Goal: Task Accomplishment & Management: Use online tool/utility

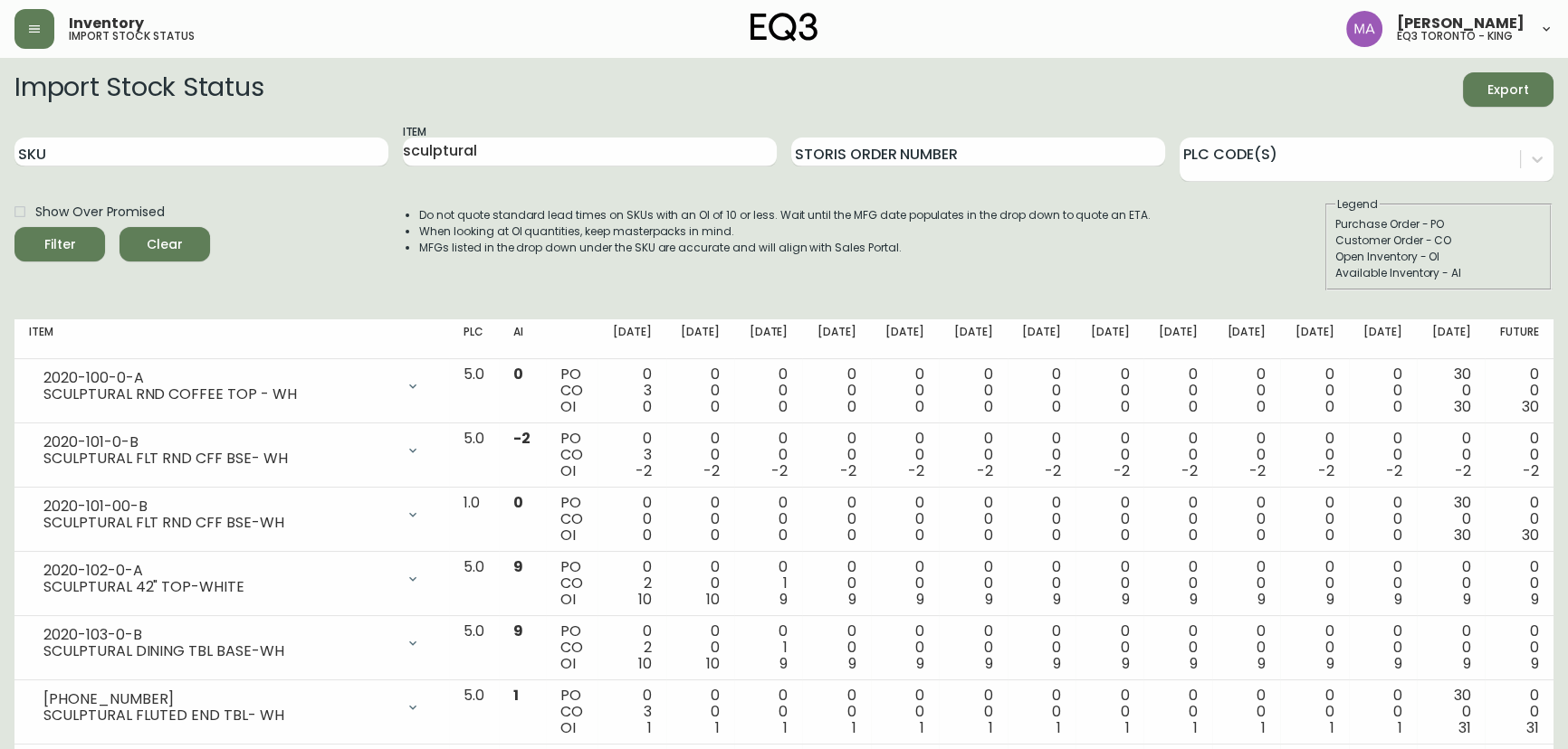
click at [38, 29] on icon "button" at bounding box center [33, 29] width 14 height 14
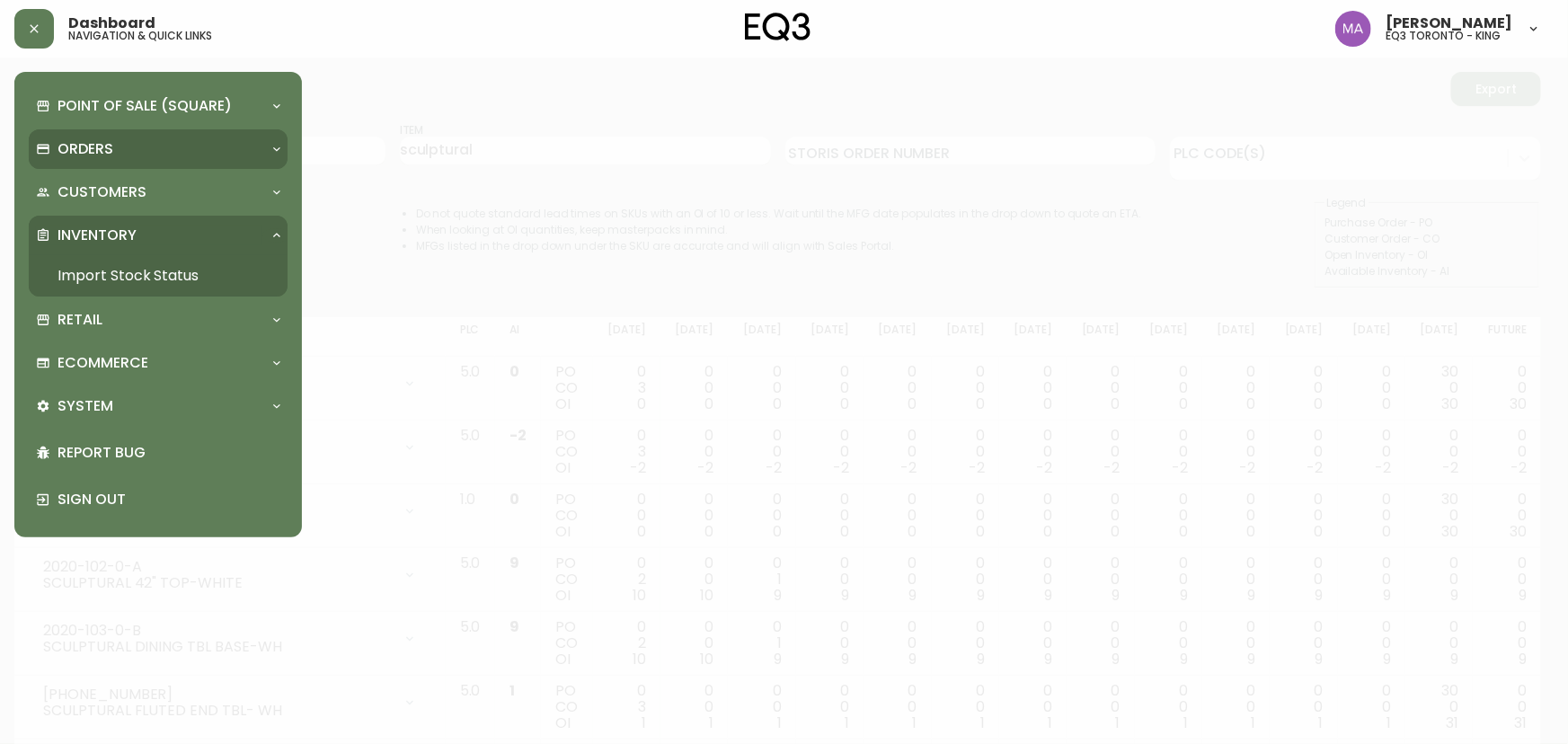
click at [110, 148] on p "Orders" at bounding box center [85, 149] width 56 height 20
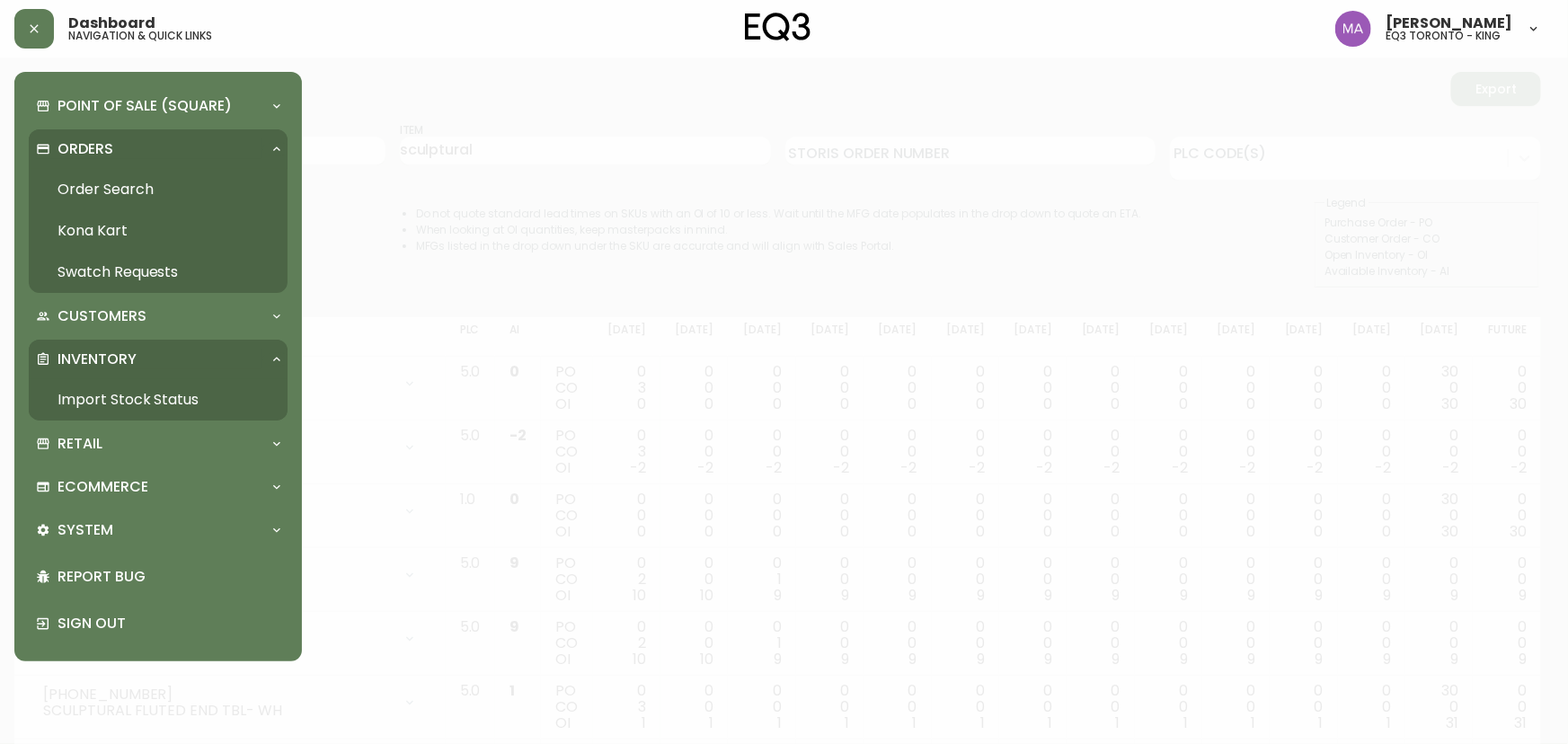
click at [108, 179] on link "Order Search" at bounding box center [158, 190] width 258 height 42
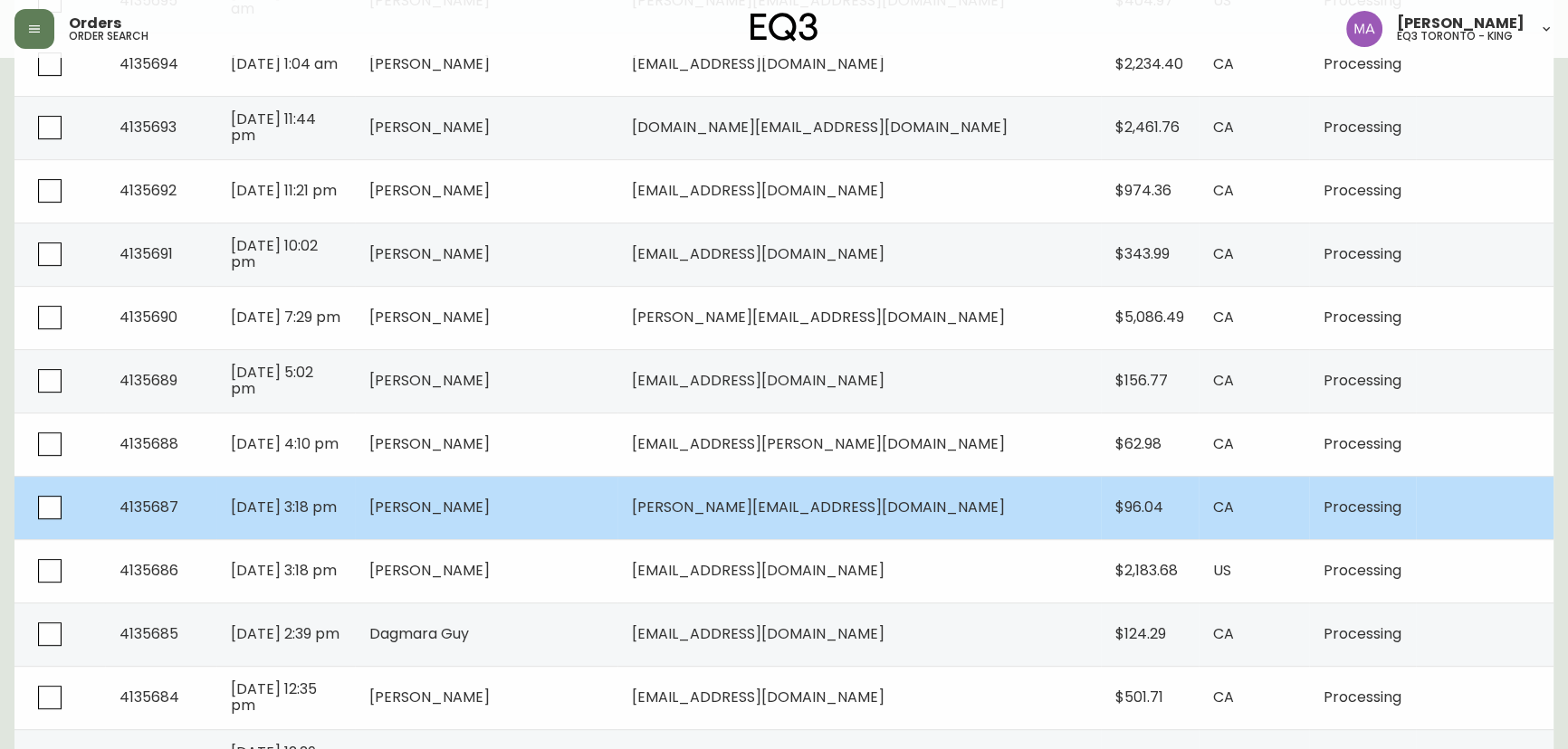
scroll to position [830, 0]
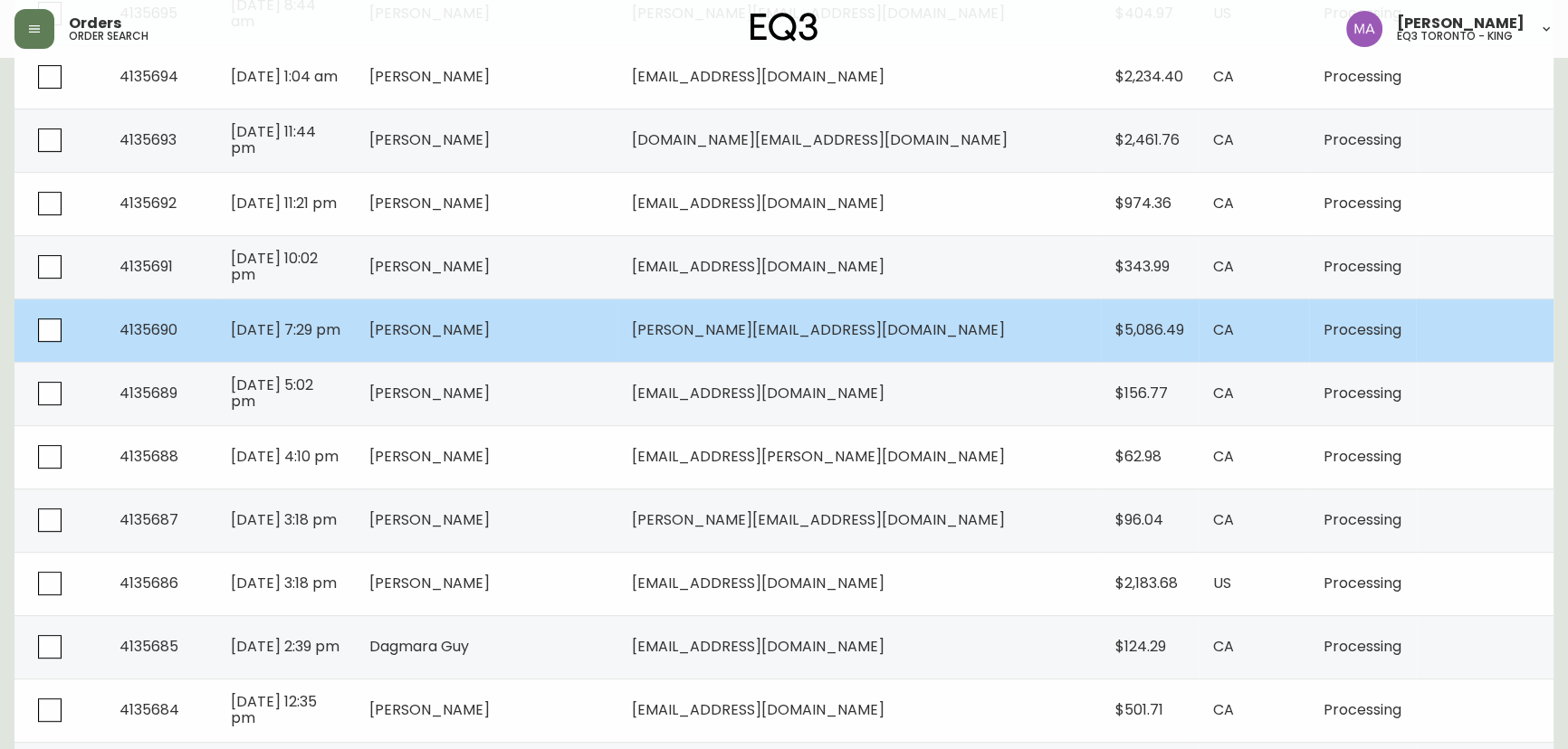
click at [355, 339] on td "[DATE] 7:29 pm" at bounding box center [285, 330] width 139 height 63
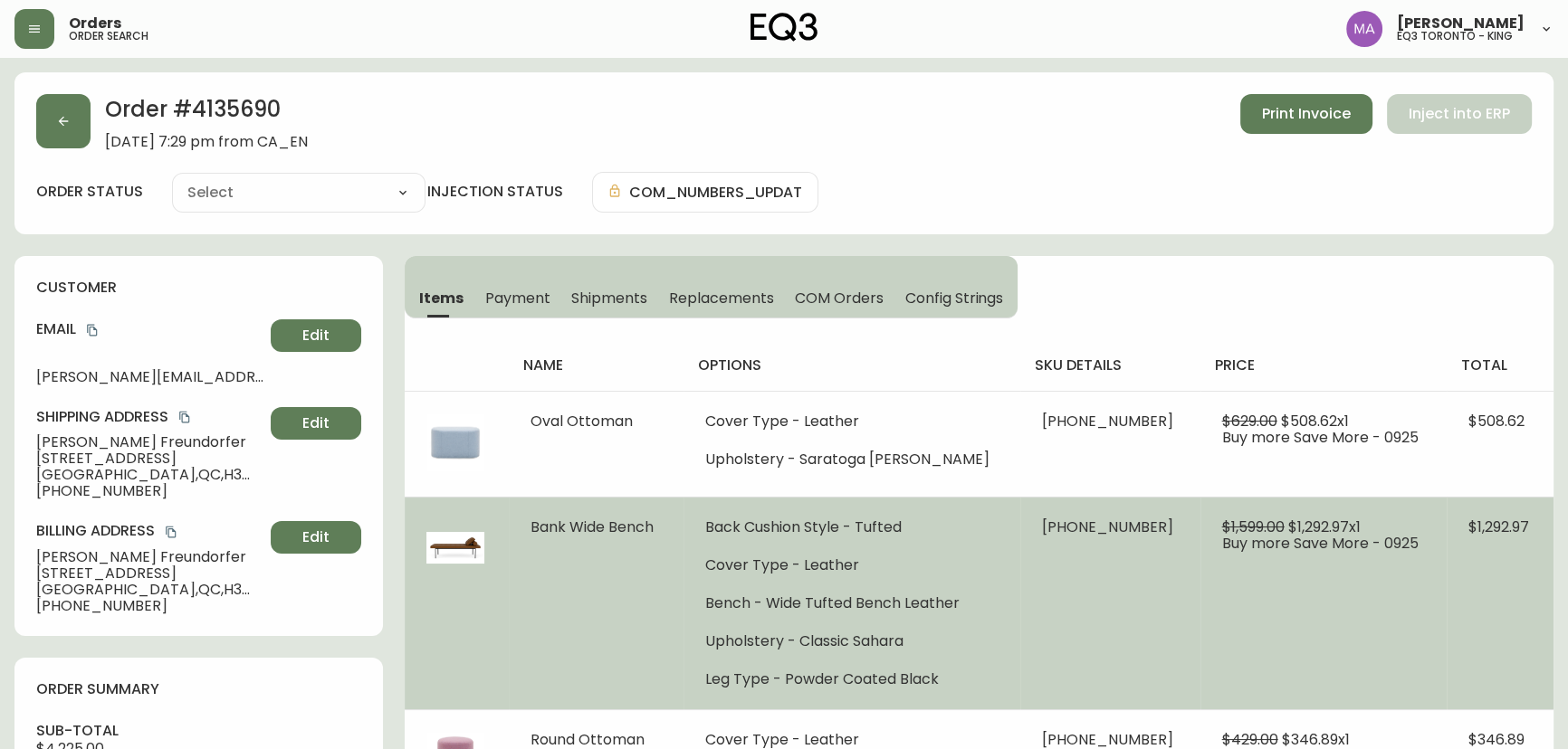
type input "Processing"
select select "PROCESSING"
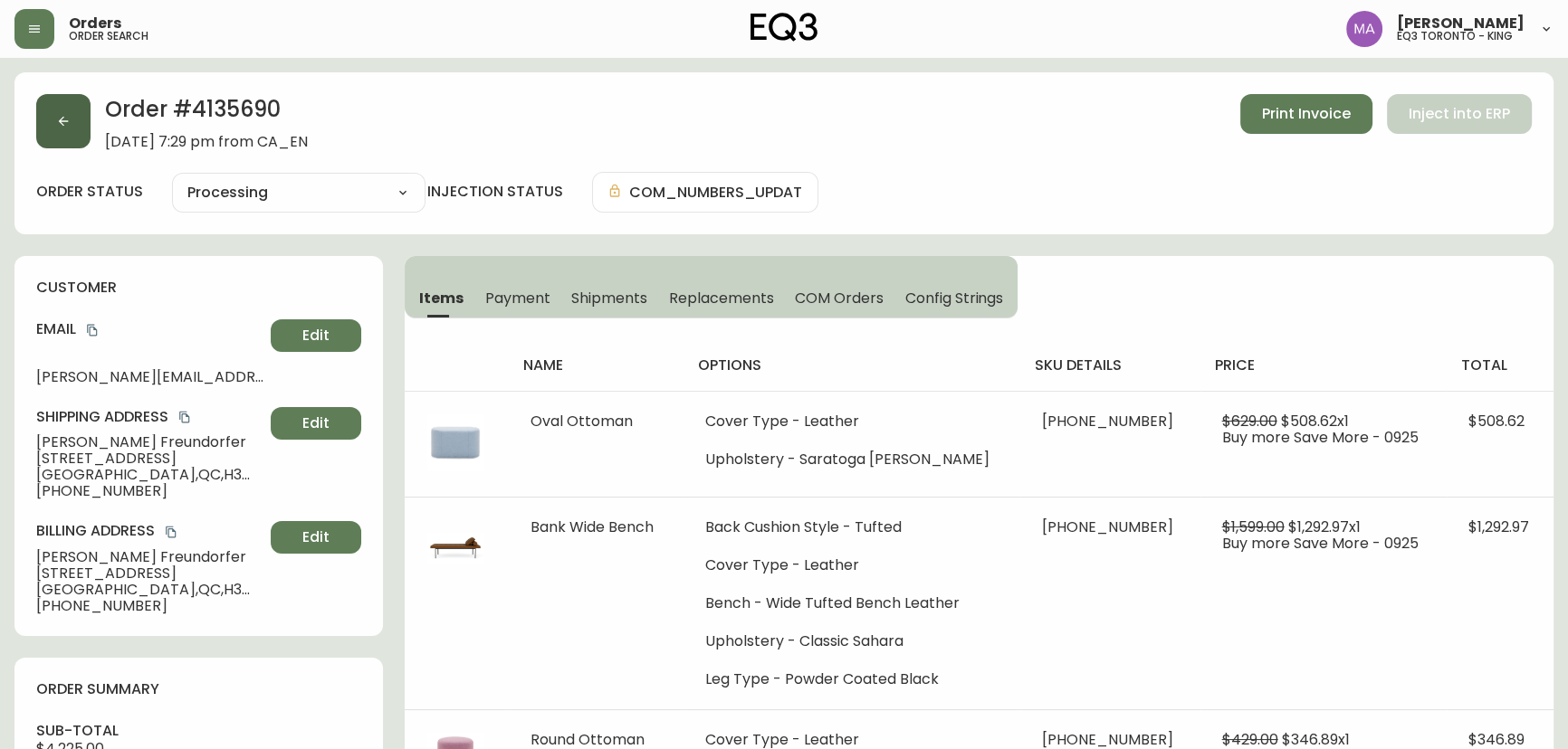
click at [76, 114] on button "button" at bounding box center [63, 121] width 55 height 55
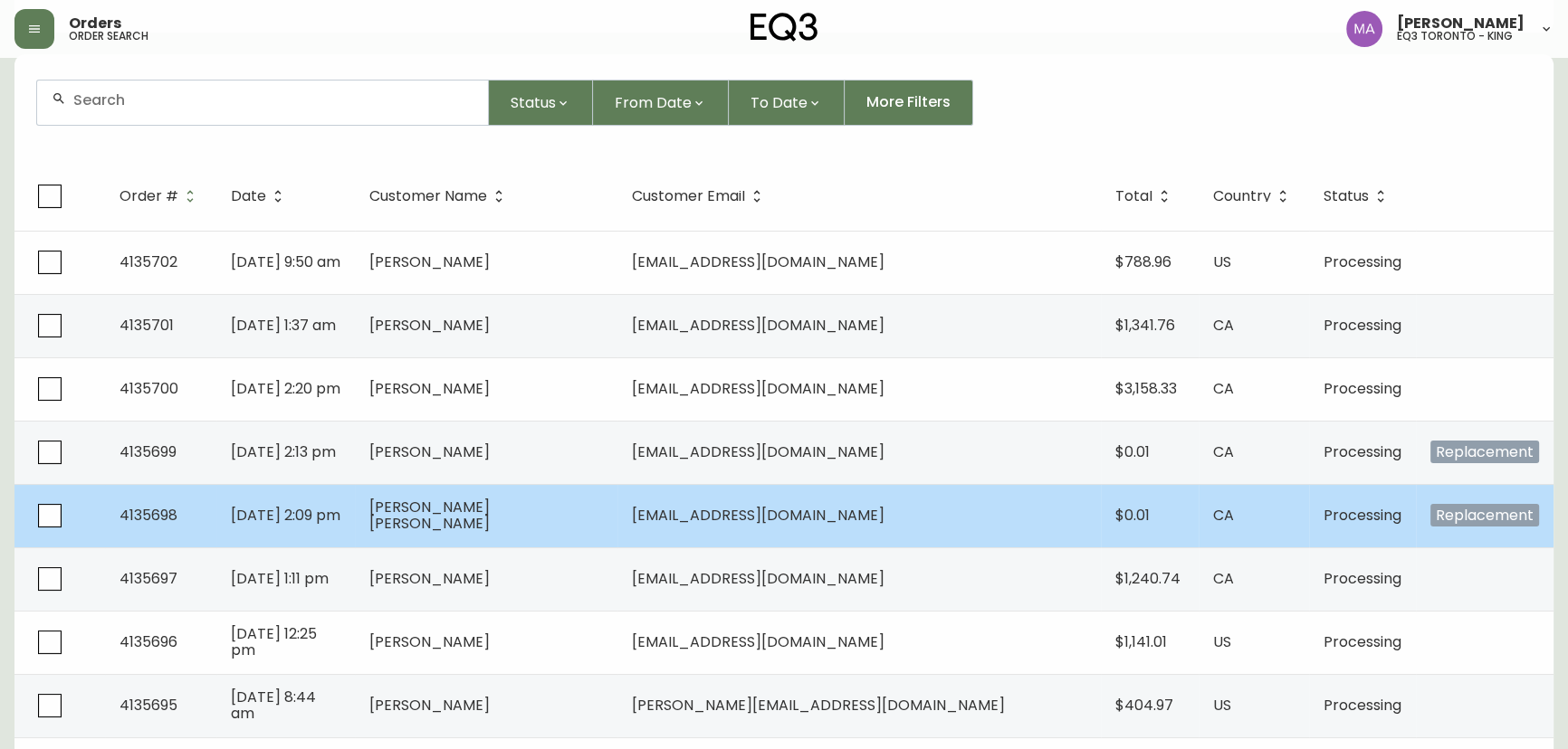
scroll to position [164, 0]
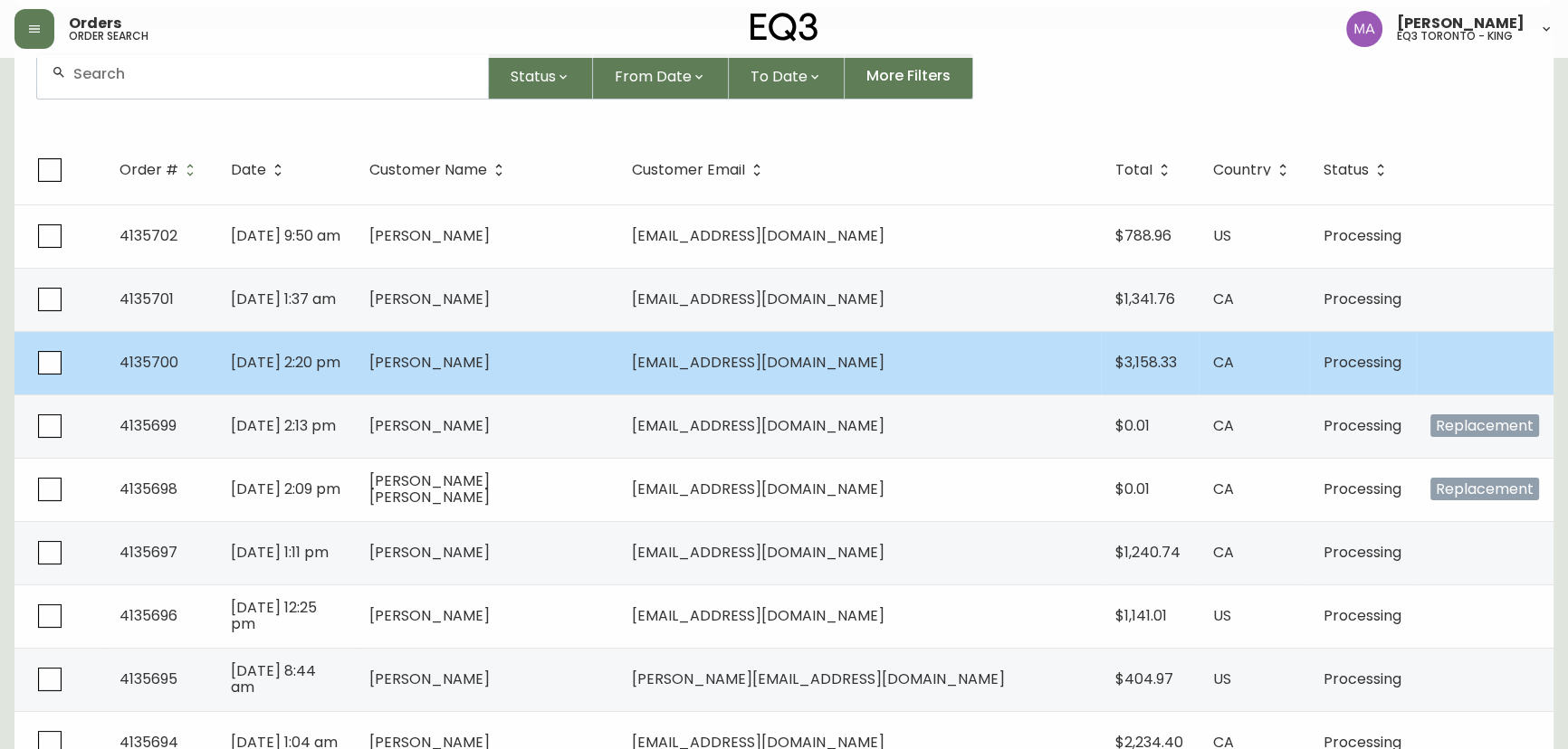
click at [602, 374] on td "[PERSON_NAME]" at bounding box center [486, 363] width 262 height 63
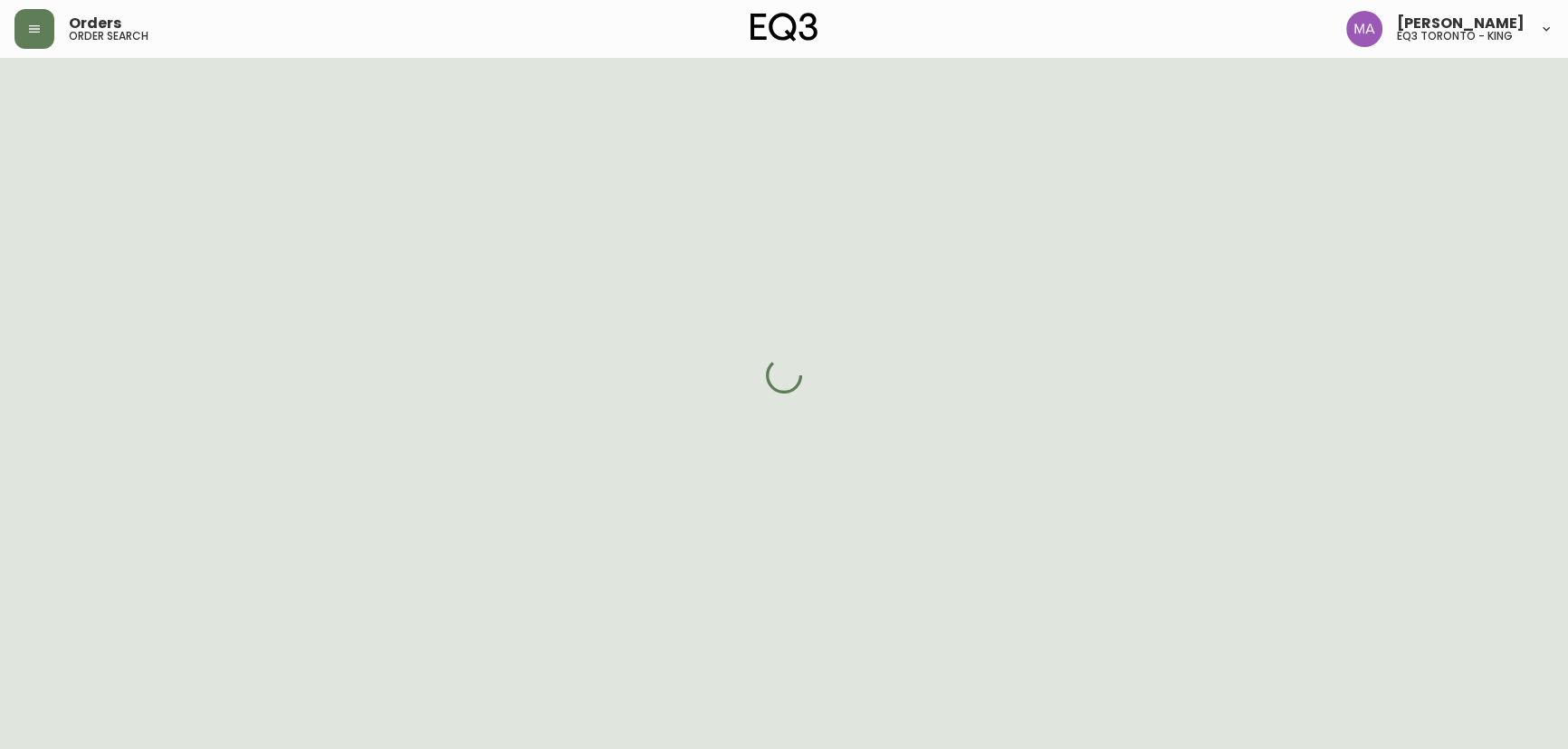
scroll to position [164, 0]
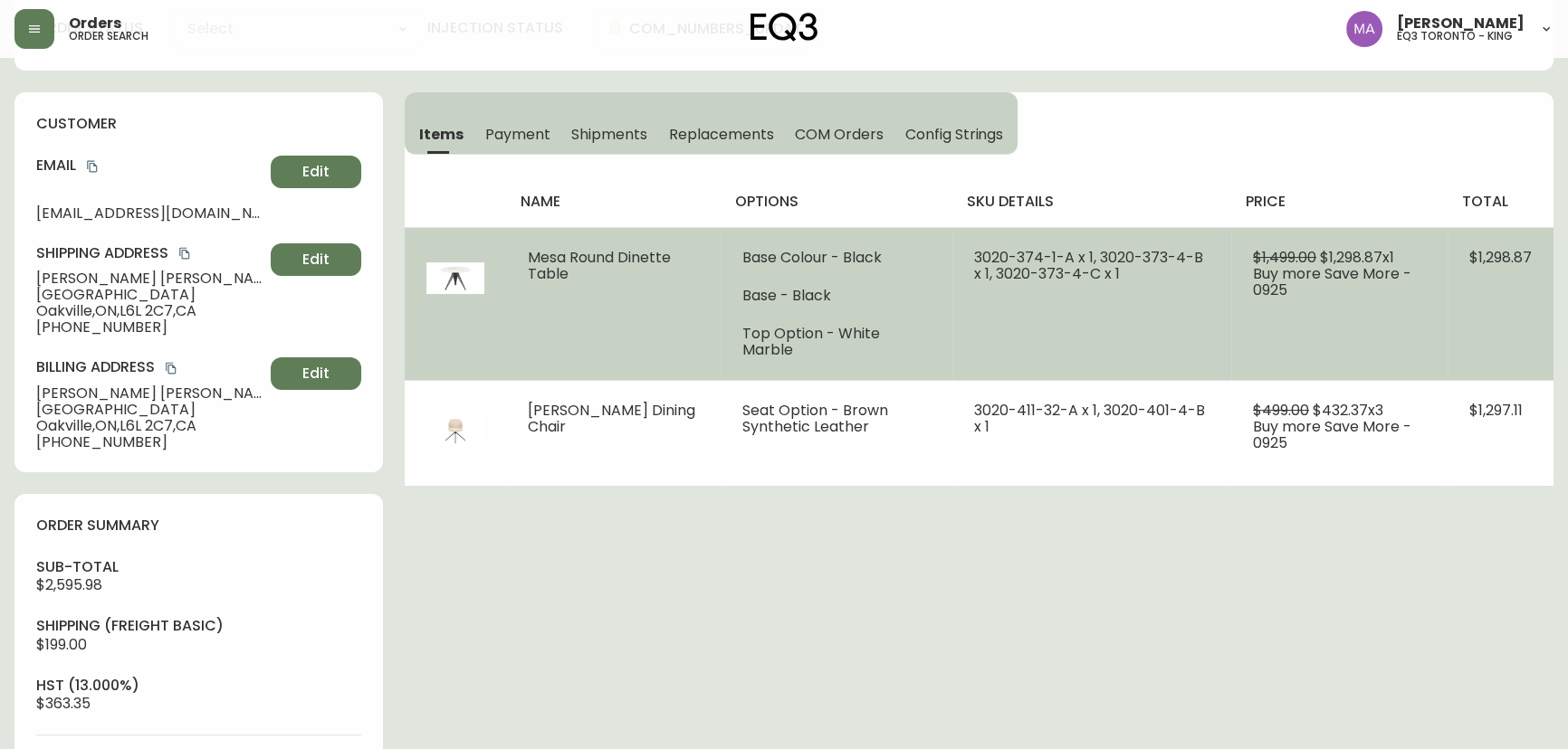
type input "Processing"
select select "PROCESSING"
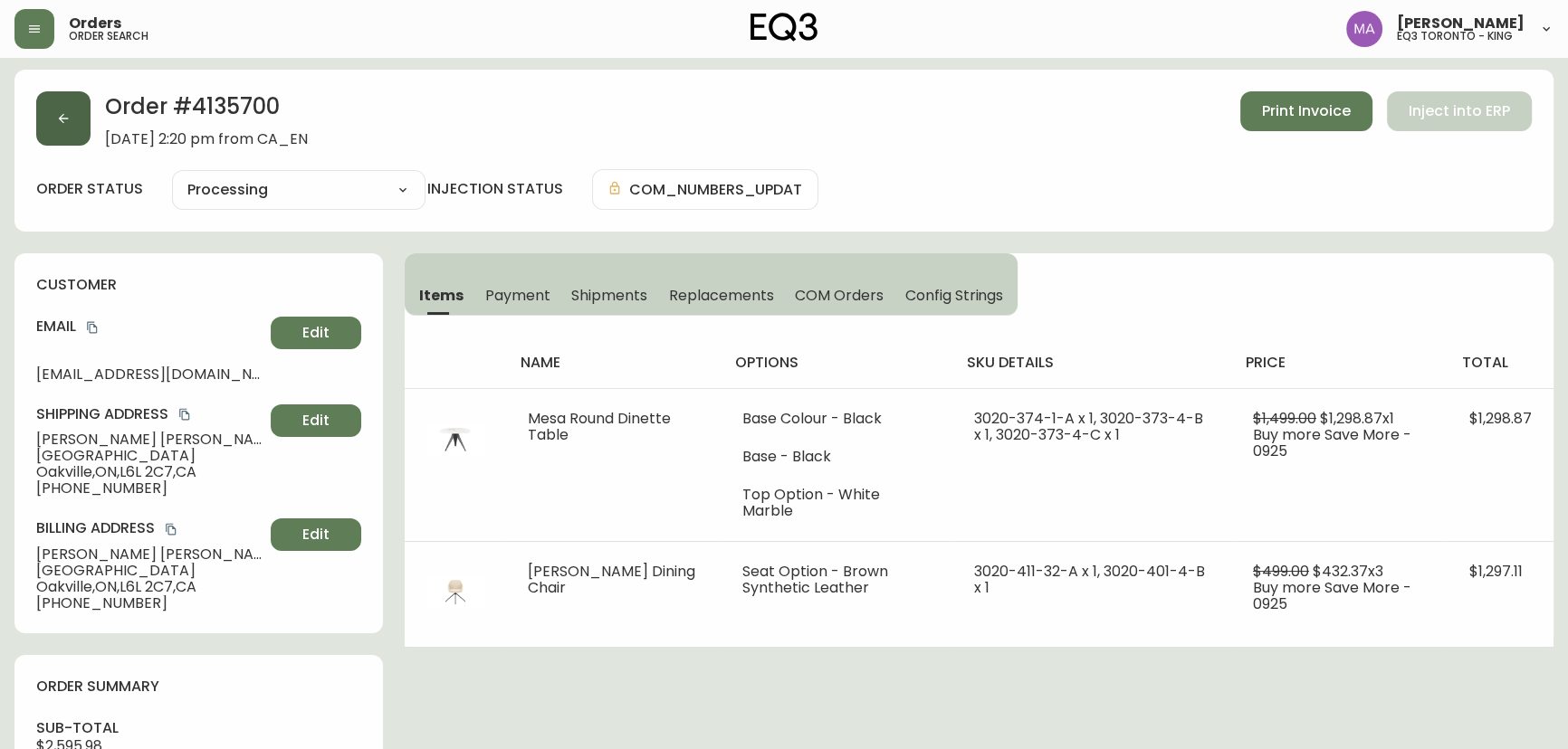
scroll to position [0, 0]
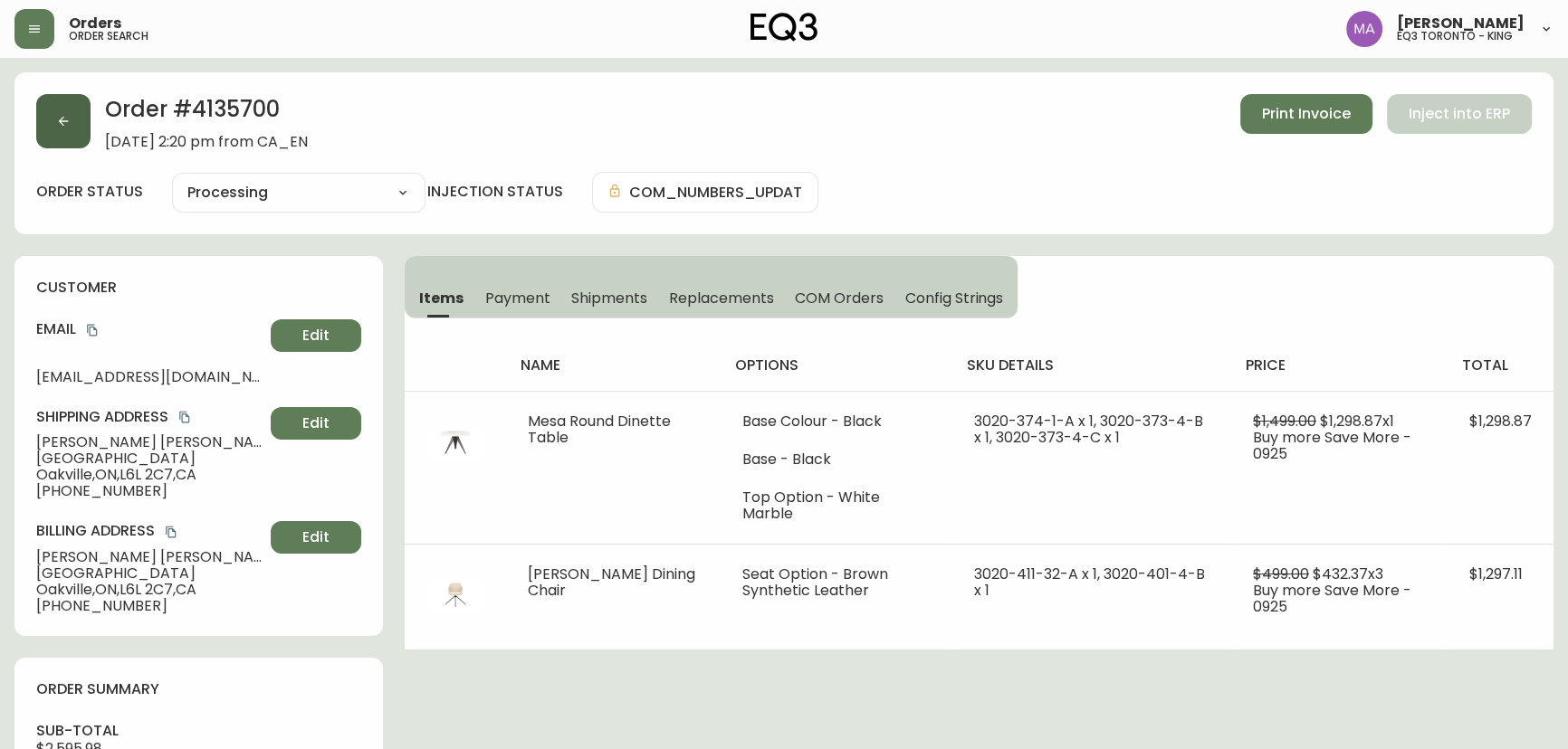
click at [72, 129] on button "button" at bounding box center [63, 121] width 55 height 55
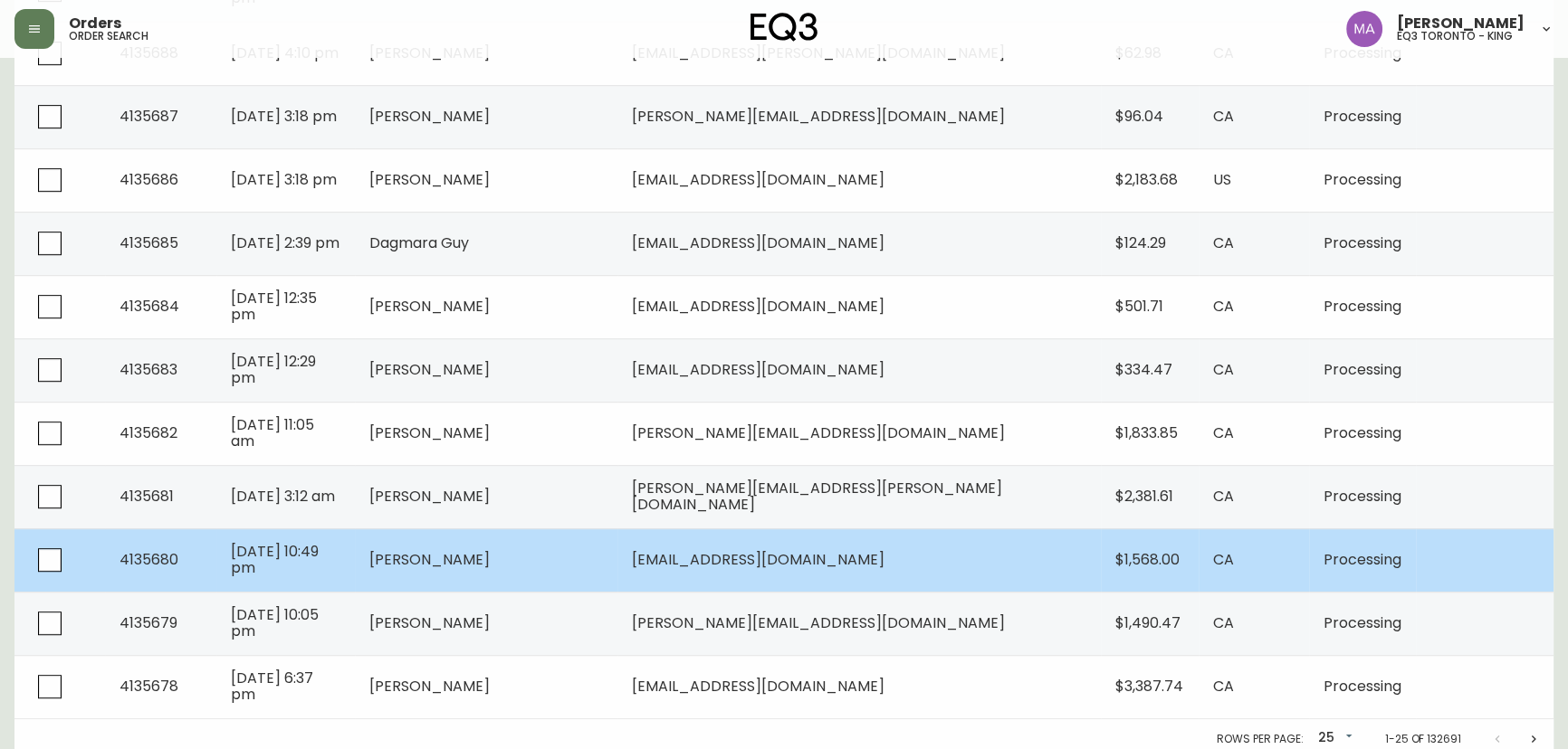
scroll to position [1241, 0]
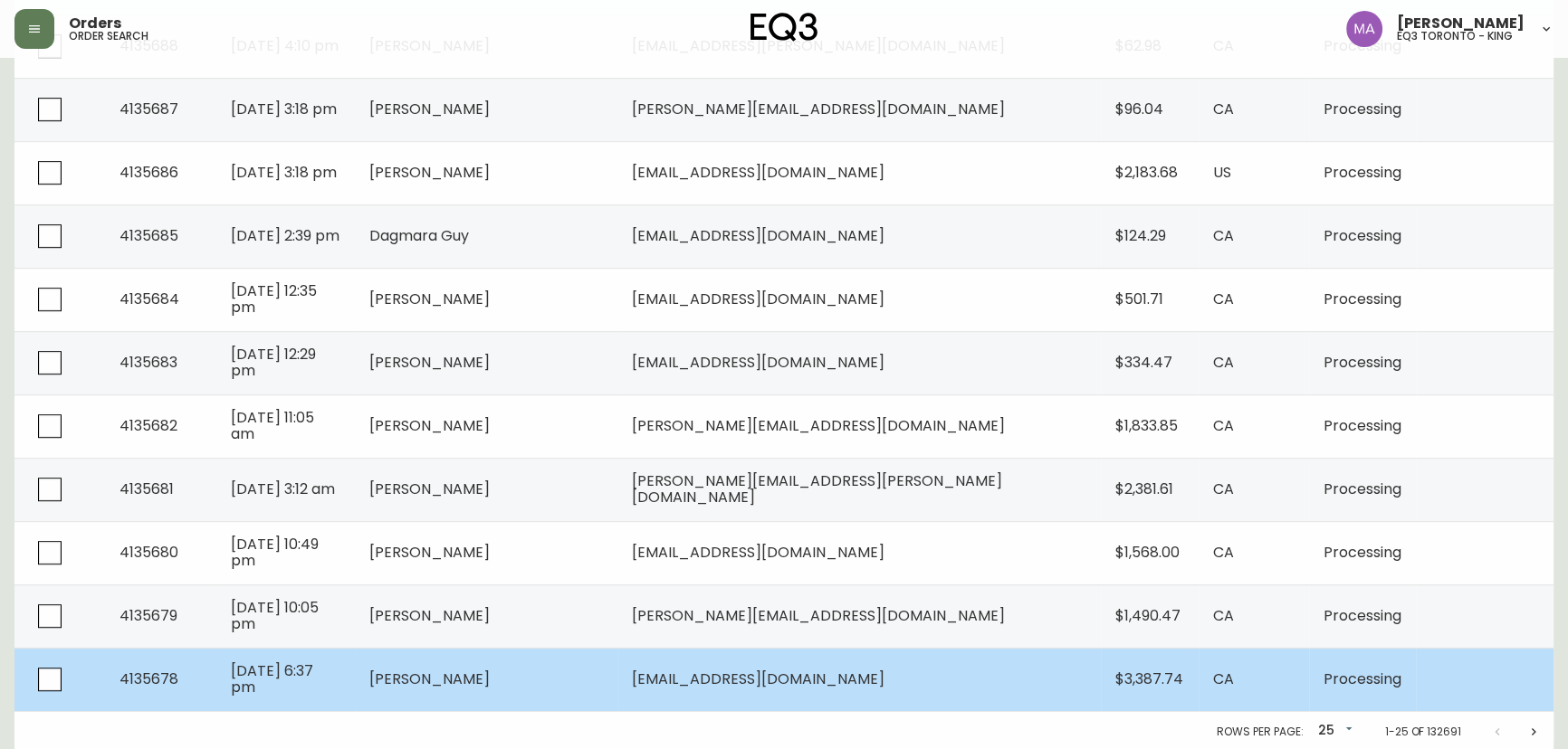
click at [617, 668] on td "[PERSON_NAME]" at bounding box center [486, 679] width 262 height 63
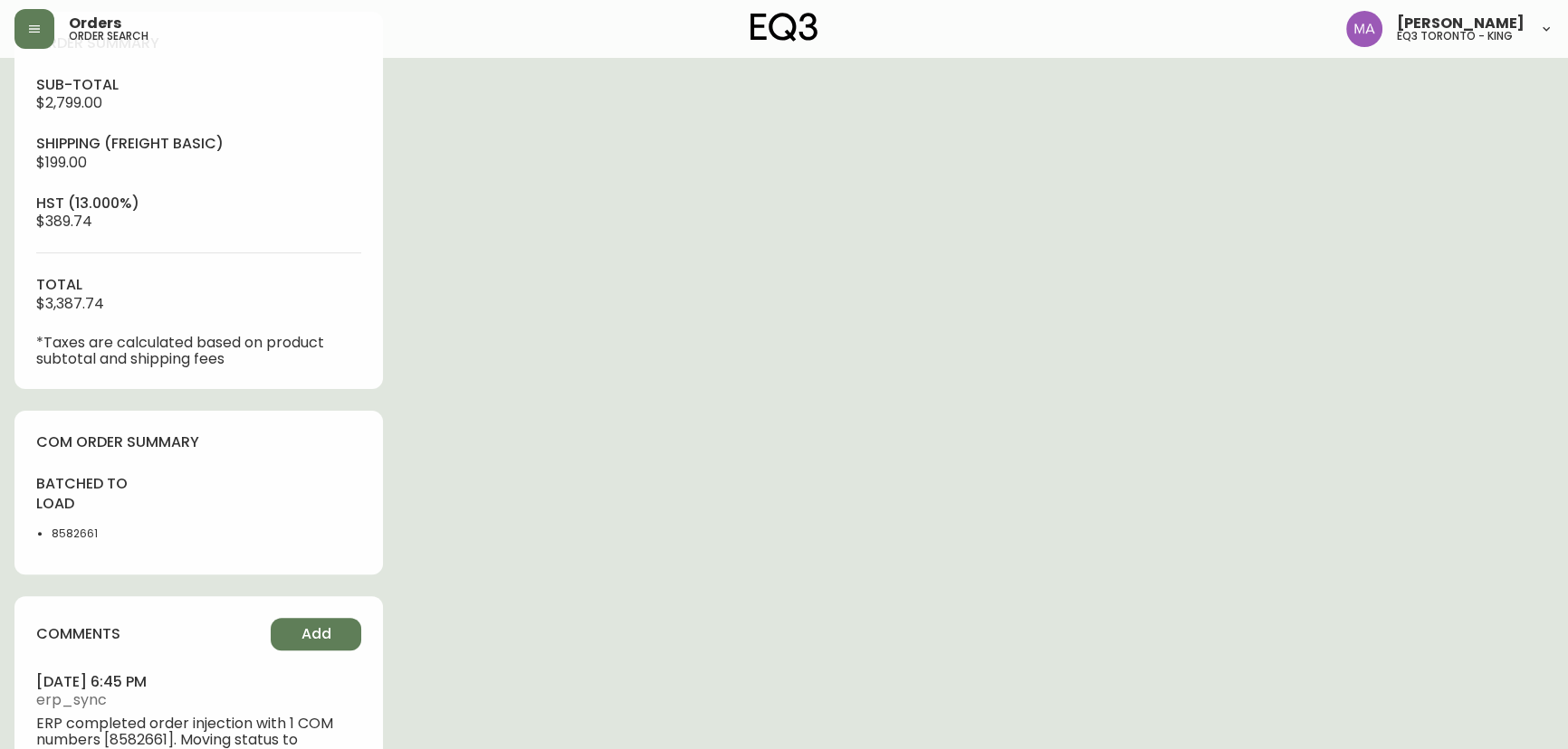
type input "Processing"
select select "PROCESSING"
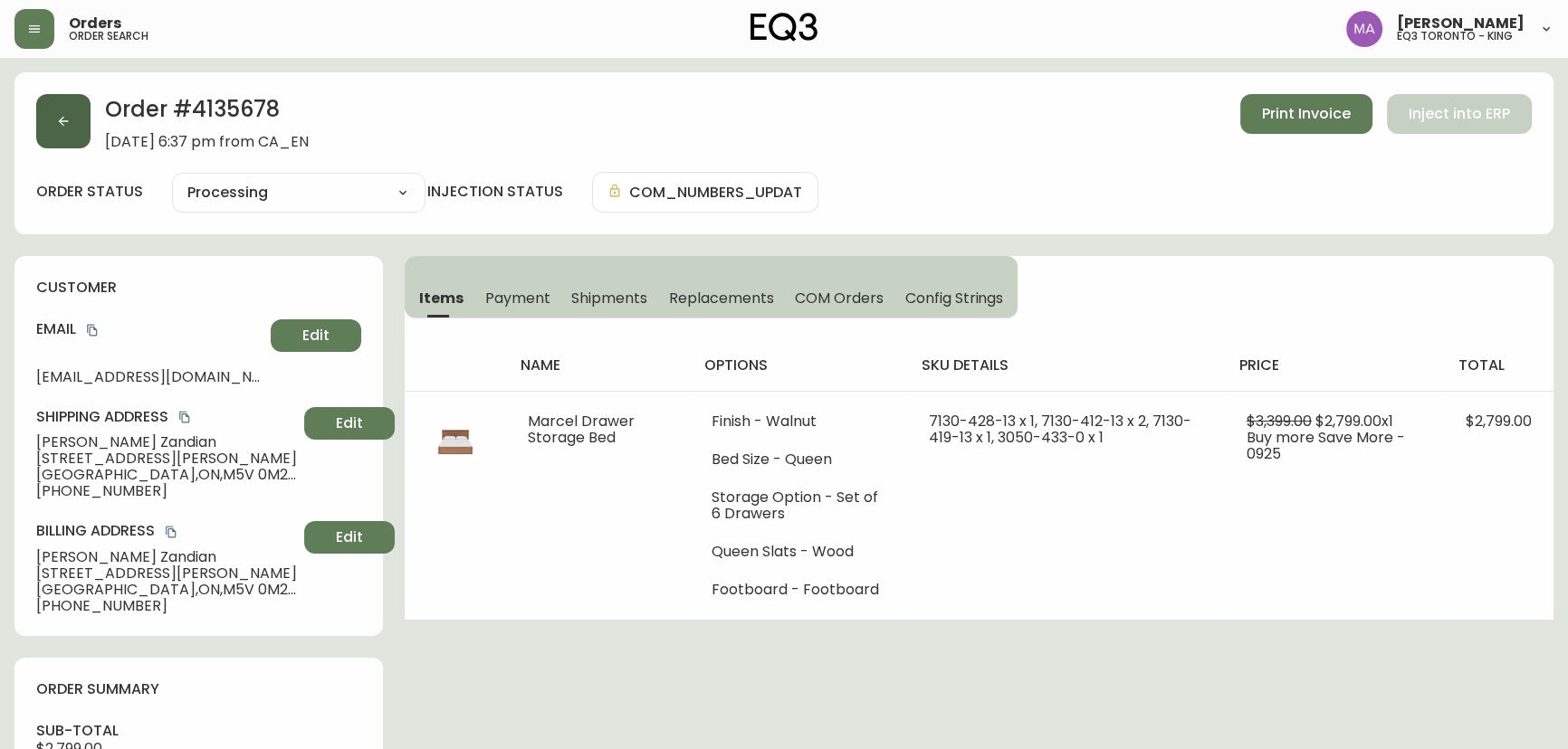
click at [58, 108] on button "button" at bounding box center [63, 121] width 55 height 55
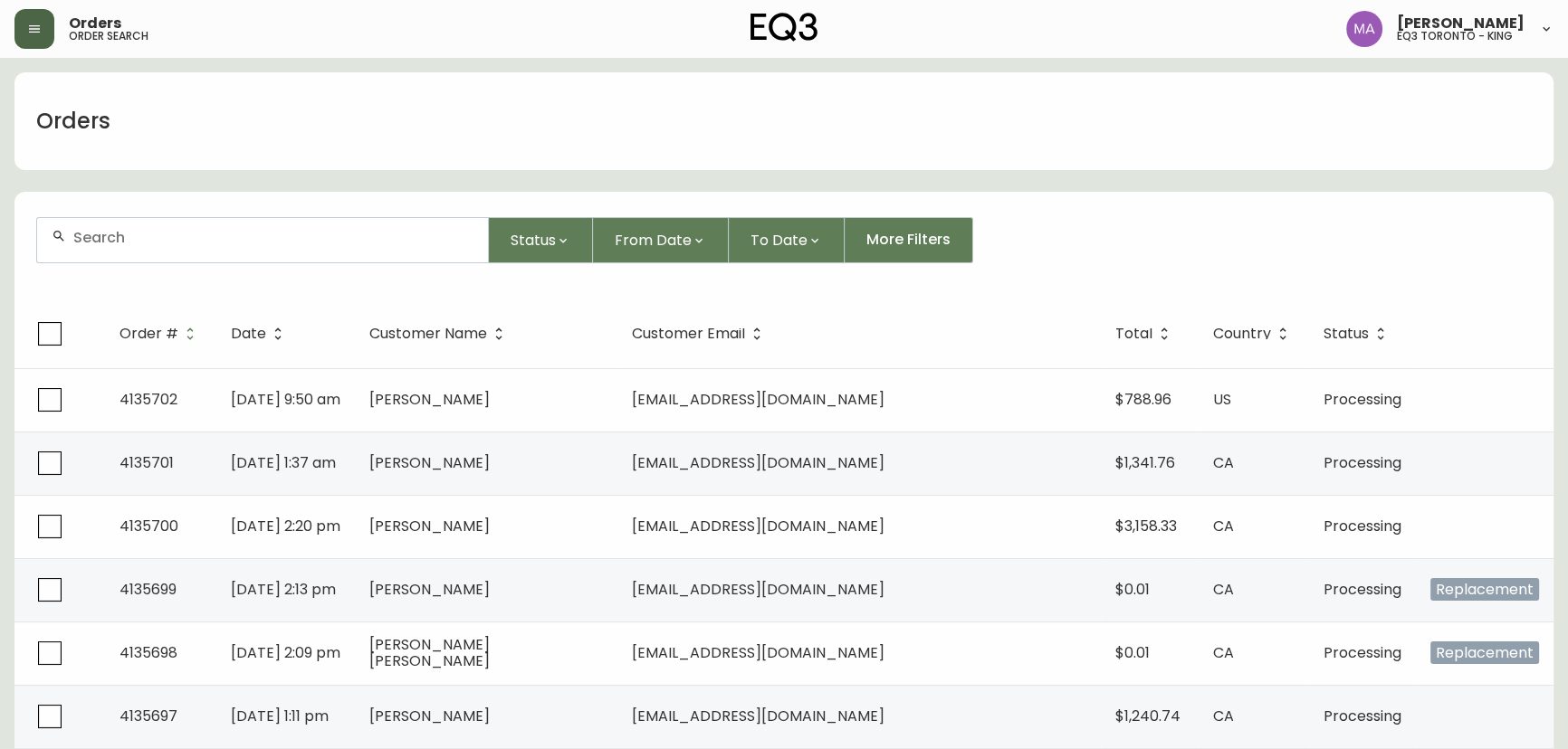
click at [41, 29] on icon "button" at bounding box center [33, 29] width 14 height 14
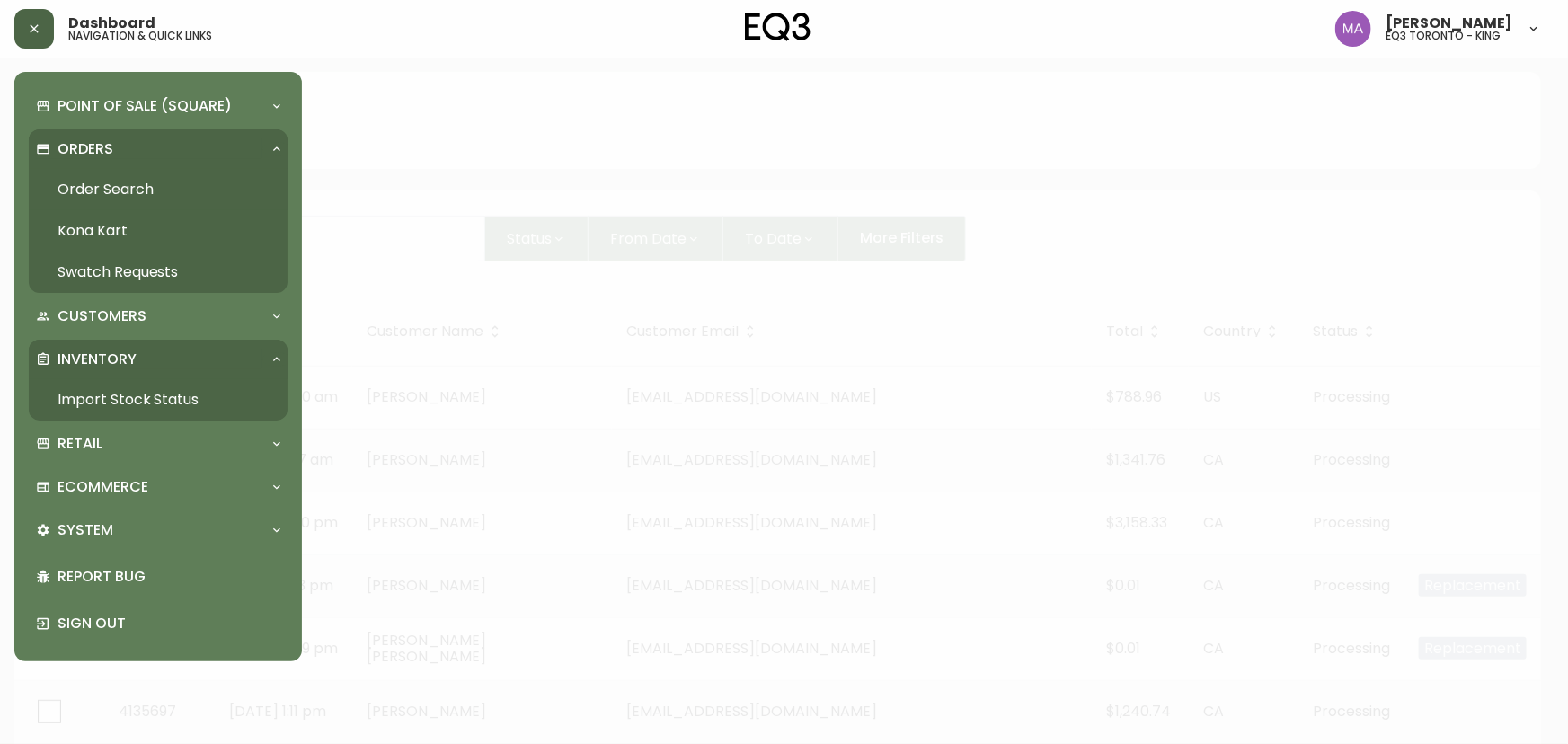
click at [112, 400] on link "Import Stock Status" at bounding box center [158, 400] width 258 height 42
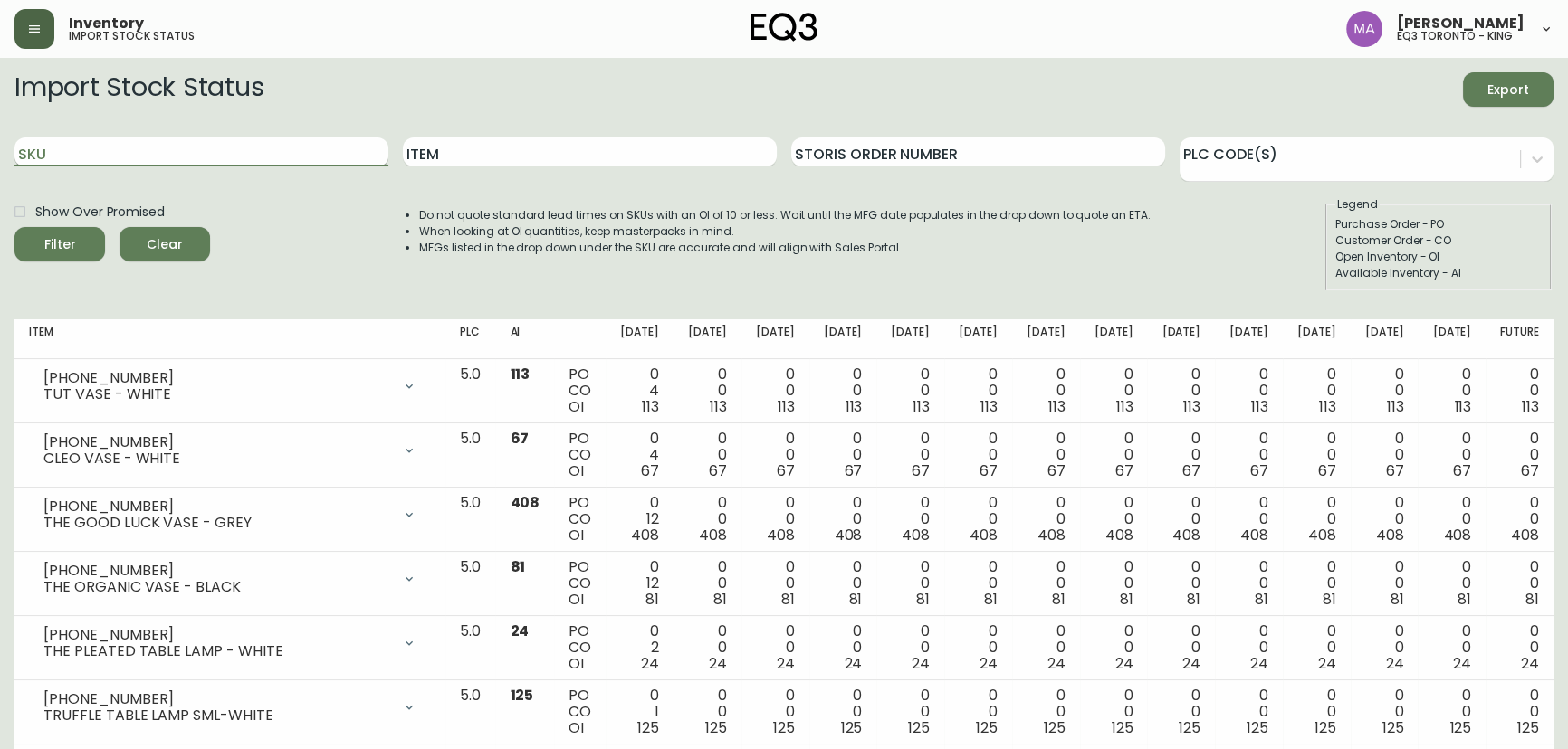
click at [157, 159] on input "SKU" at bounding box center [201, 152] width 374 height 29
click at [435, 143] on input "Item" at bounding box center [589, 152] width 374 height 29
type input "mesa"
click at [14, 227] on button "Filter" at bounding box center [59, 244] width 91 height 34
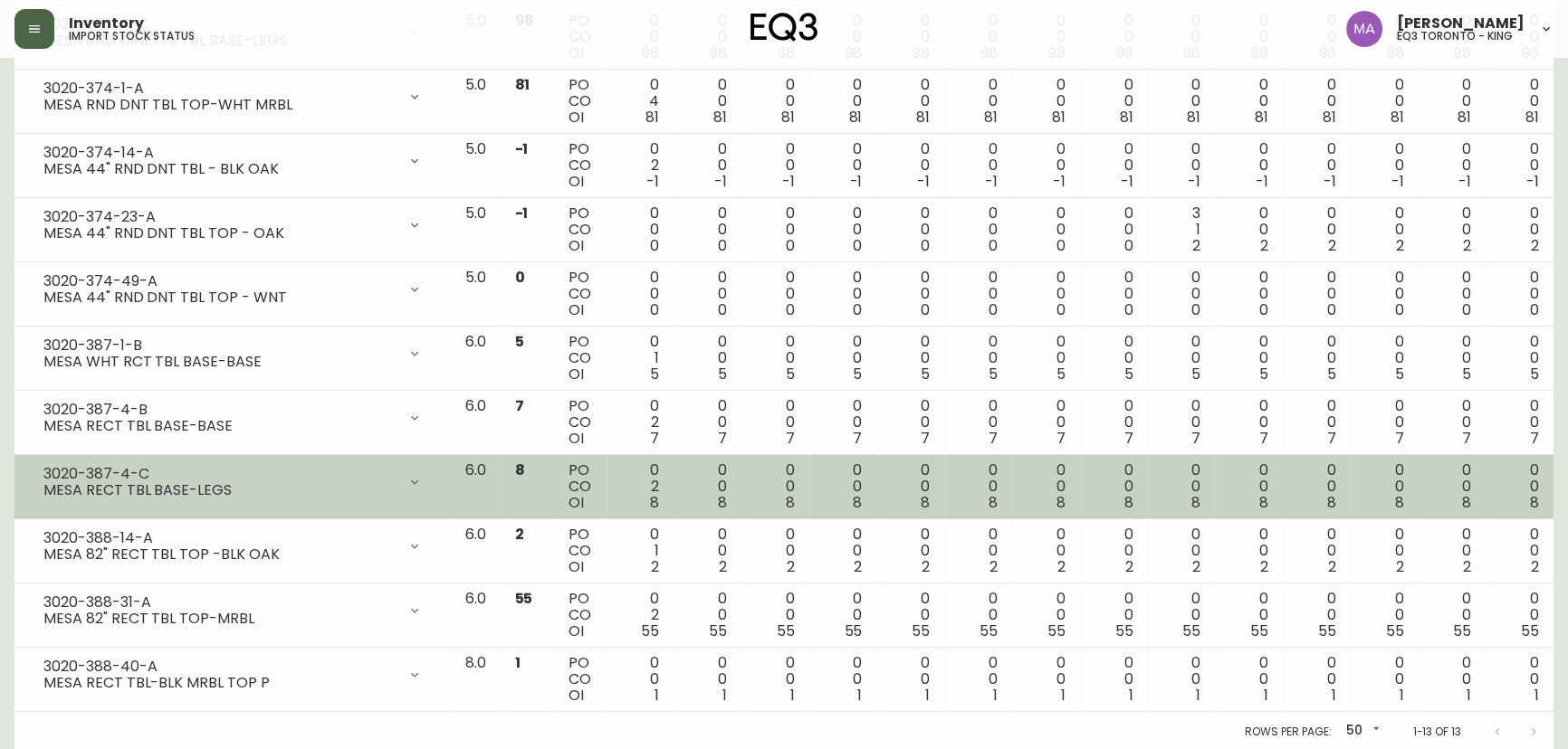
scroll to position [72, 0]
